Goal: Browse casually: Explore the website without a specific task or goal

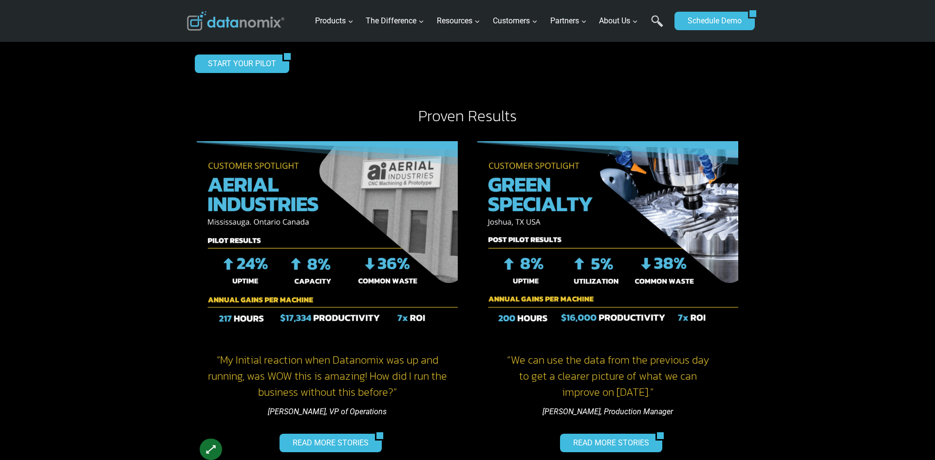
scroll to position [1214, 0]
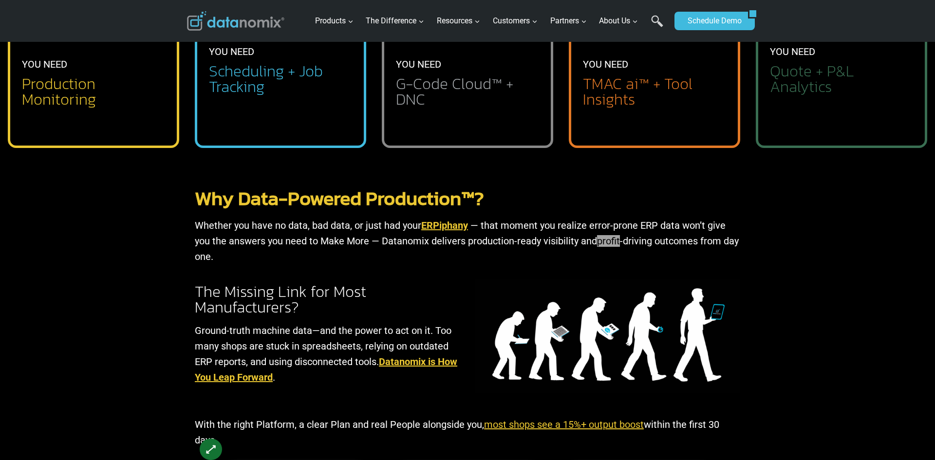
scroll to position [506, 0]
